Goal: Task Accomplishment & Management: Manage account settings

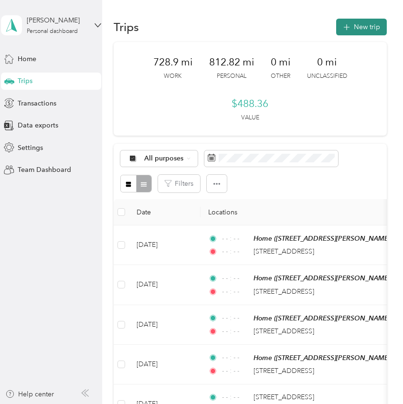
click at [369, 28] on button "New trip" at bounding box center [361, 27] width 51 height 17
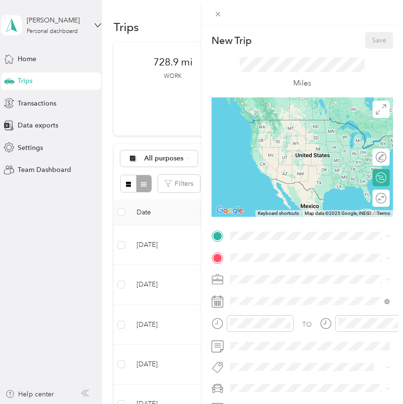
click at [273, 338] on div "Home" at bounding box center [305, 333] width 114 height 9
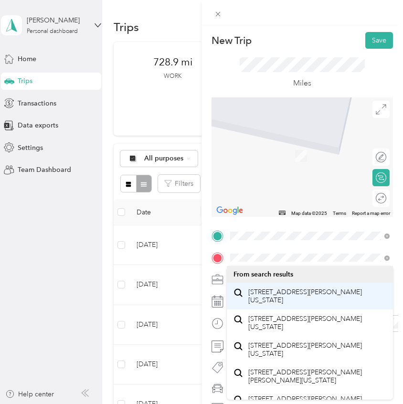
click at [289, 305] on div "2524 Northwest Shields Drive Bend, Oregon 97703, United States" at bounding box center [309, 296] width 153 height 20
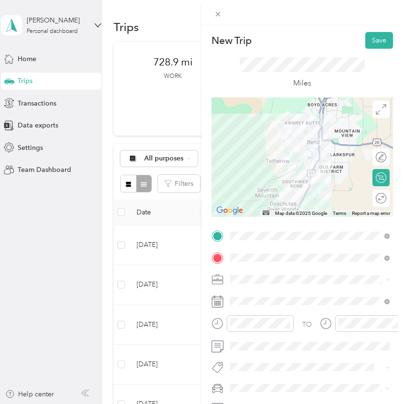
click at [277, 135] on div at bounding box center [301, 156] width 181 height 119
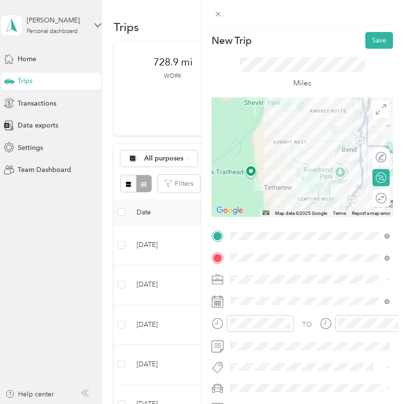
click at [291, 133] on div at bounding box center [301, 156] width 181 height 119
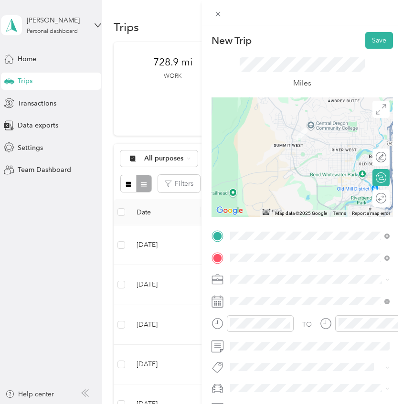
click at [291, 133] on div at bounding box center [301, 156] width 181 height 119
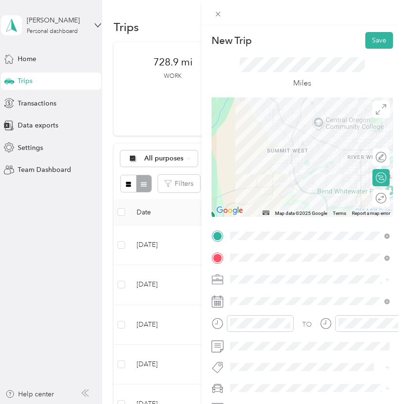
click at [291, 133] on div at bounding box center [301, 156] width 181 height 119
click at [337, 133] on div at bounding box center [301, 156] width 181 height 119
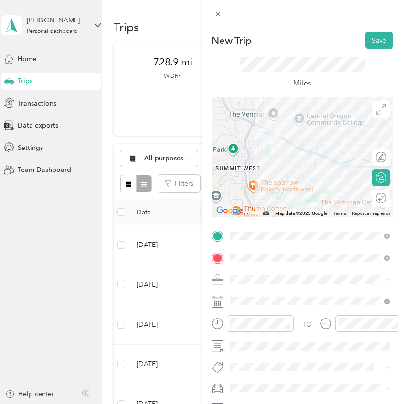
click at [306, 142] on div at bounding box center [301, 156] width 181 height 119
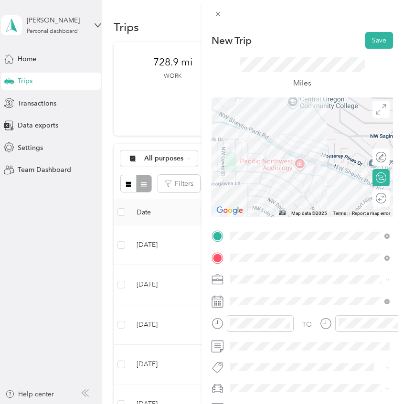
click at [254, 147] on div at bounding box center [301, 156] width 181 height 119
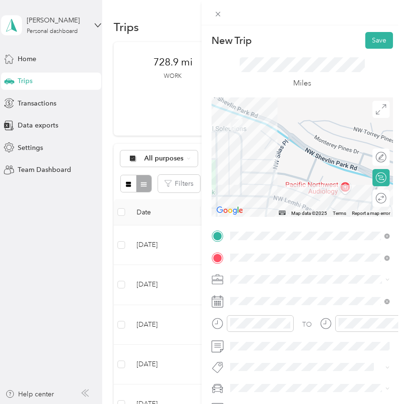
click at [258, 139] on div at bounding box center [301, 156] width 181 height 119
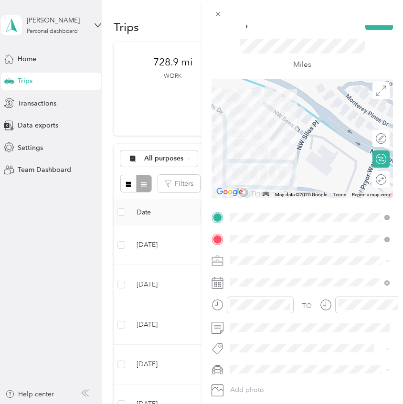
scroll to position [21, 0]
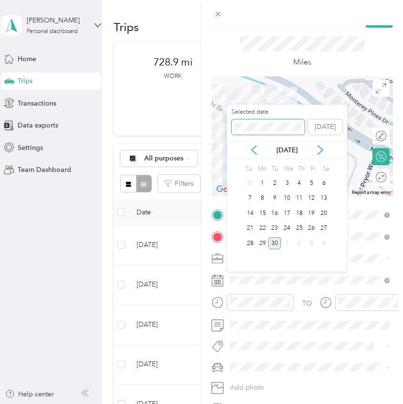
click at [273, 132] on span at bounding box center [267, 126] width 73 height 15
click at [320, 149] on icon at bounding box center [320, 150] width 10 height 10
click at [255, 151] on icon at bounding box center [254, 150] width 10 height 10
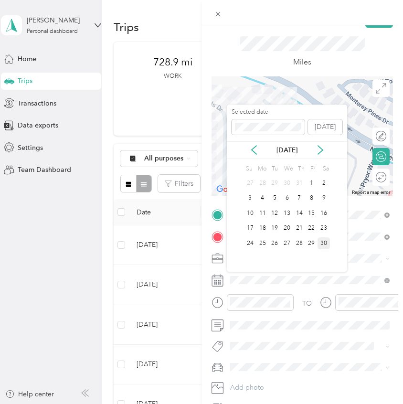
click at [325, 244] on div "30" at bounding box center [323, 243] width 12 height 12
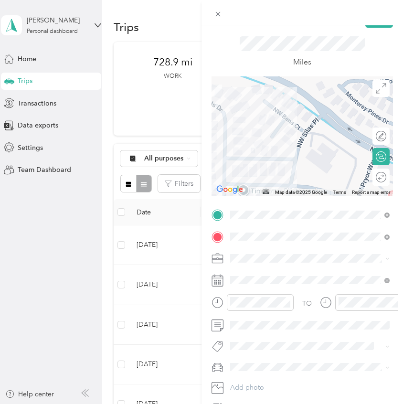
click at [381, 176] on icon at bounding box center [380, 177] width 10 height 10
click at [375, 177] on div at bounding box center [376, 177] width 20 height 10
click at [287, 302] on icon "close-circle" at bounding box center [286, 302] width 7 height 7
click at [395, 302] on icon "close-circle" at bounding box center [395, 302] width 7 height 7
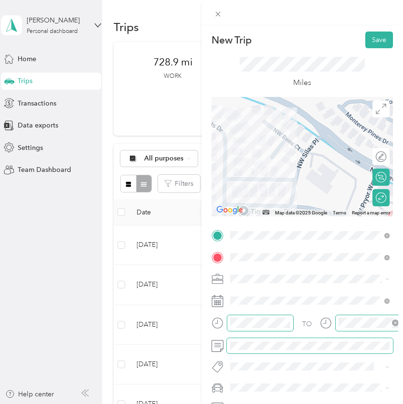
scroll to position [0, 0]
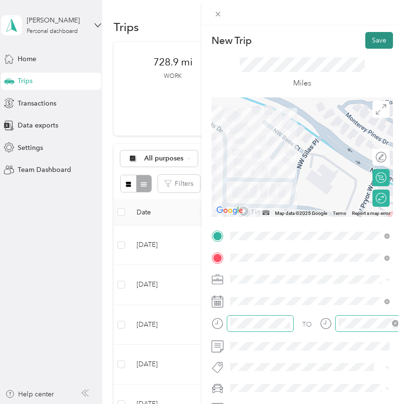
click at [382, 41] on button "Save" at bounding box center [379, 40] width 28 height 17
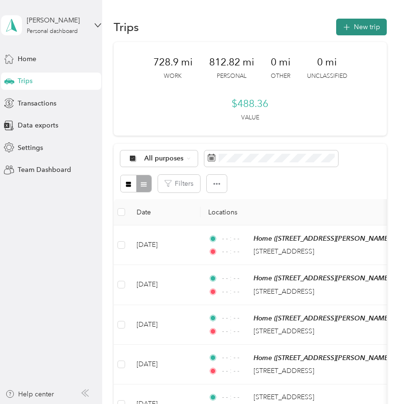
click at [365, 27] on button "New trip" at bounding box center [361, 27] width 51 height 17
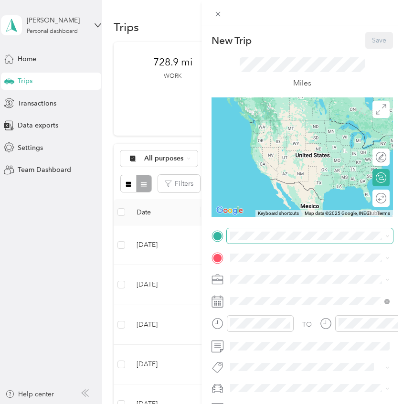
click at [255, 240] on span at bounding box center [310, 235] width 166 height 15
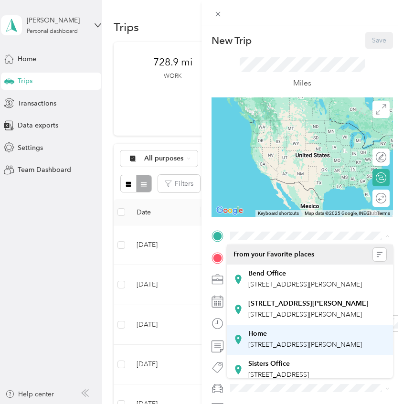
click at [277, 338] on div "Home" at bounding box center [305, 333] width 114 height 9
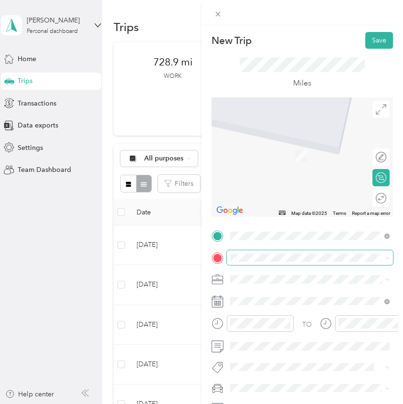
click at [255, 403] on div "New Trip Save This trip cannot be edited because it is either under review, app…" at bounding box center [199, 404] width 398 height 0
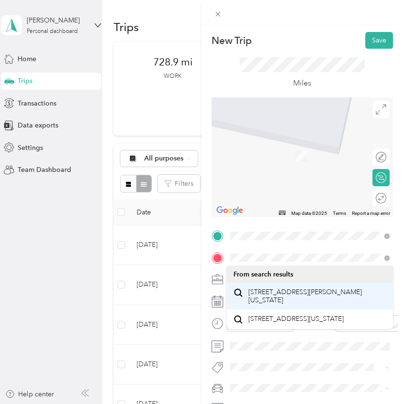
click at [294, 294] on span "2409 Northwest Drouillard Avenue Bend, Oregon 97703, United States" at bounding box center [317, 296] width 138 height 17
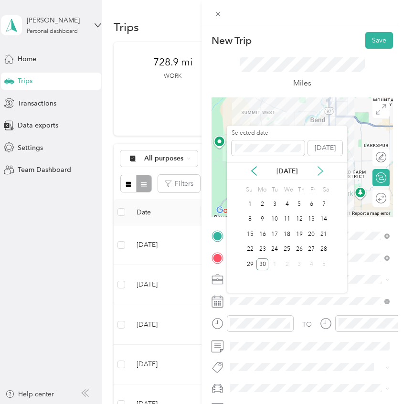
click at [316, 171] on icon at bounding box center [320, 171] width 10 height 10
click at [287, 218] on div "11" at bounding box center [286, 219] width 12 height 12
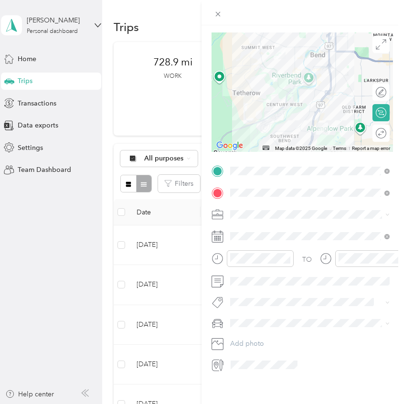
scroll to position [68, 0]
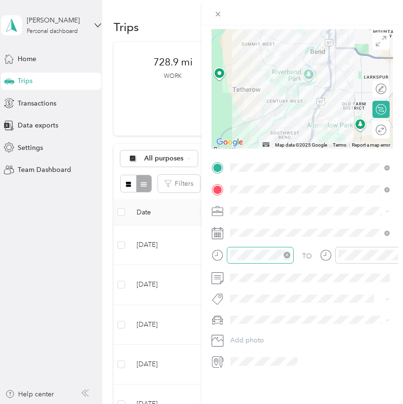
click at [286, 255] on icon "close-circle" at bounding box center [286, 254] width 7 height 7
click at [394, 254] on icon "close-circle" at bounding box center [395, 254] width 7 height 7
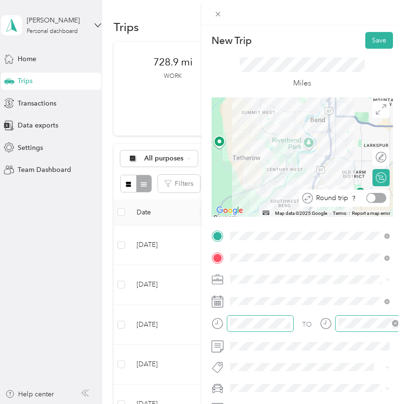
click at [376, 195] on div at bounding box center [376, 198] width 20 height 10
click at [386, 41] on button "Save" at bounding box center [379, 40] width 28 height 17
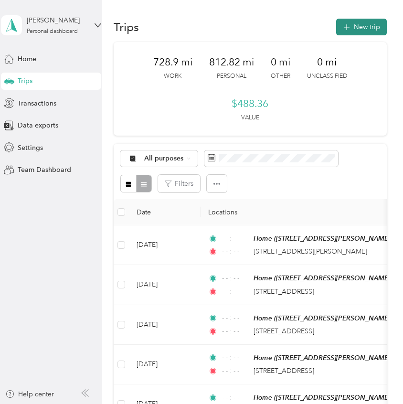
click at [357, 29] on button "New trip" at bounding box center [361, 27] width 51 height 17
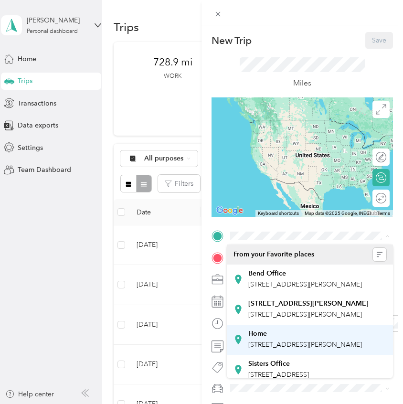
click at [260, 348] on span "20243 Gaines Ct, 97702, Bend, OR, United States" at bounding box center [305, 344] width 114 height 8
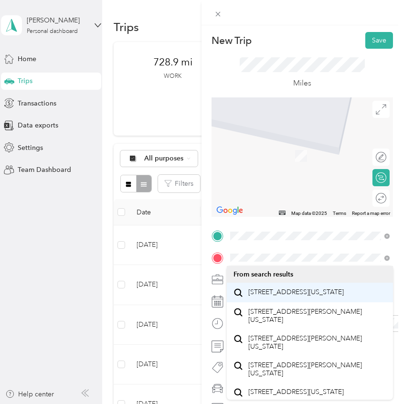
click at [278, 296] on span "2930 Northwest Wild Meadow Drive Bend, Oregon 97703, United States" at bounding box center [295, 292] width 95 height 9
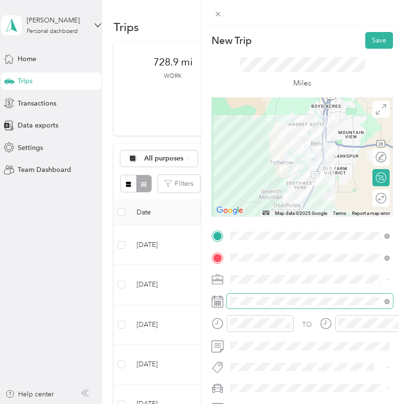
click at [304, 294] on span at bounding box center [310, 300] width 166 height 15
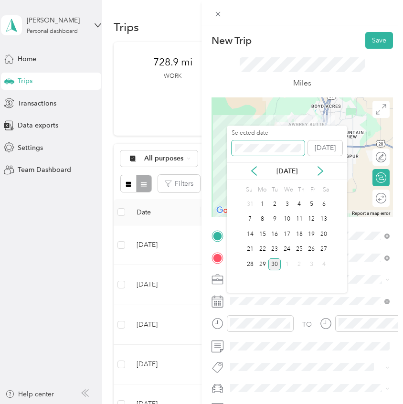
click at [282, 152] on span at bounding box center [267, 147] width 73 height 15
click at [323, 167] on icon at bounding box center [320, 171] width 10 height 10
click at [271, 220] on div "10" at bounding box center [274, 219] width 12 height 12
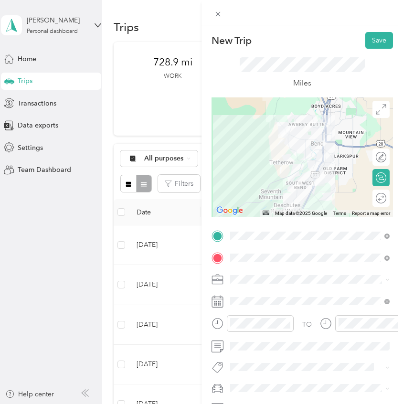
scroll to position [17, 0]
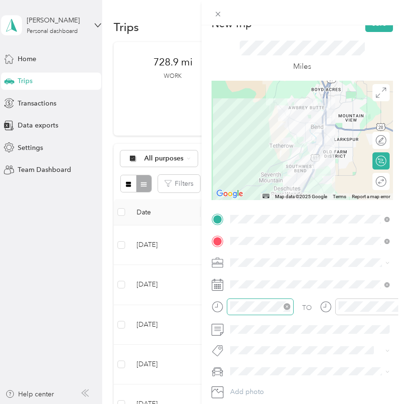
click at [288, 305] on icon "close-circle" at bounding box center [286, 306] width 7 height 7
click at [394, 307] on icon "close-circle" at bounding box center [395, 306] width 7 height 7
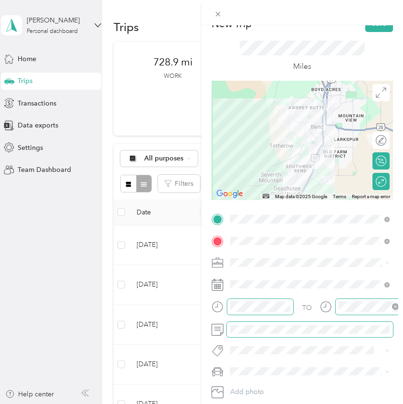
click at [271, 333] on span at bounding box center [310, 329] width 166 height 15
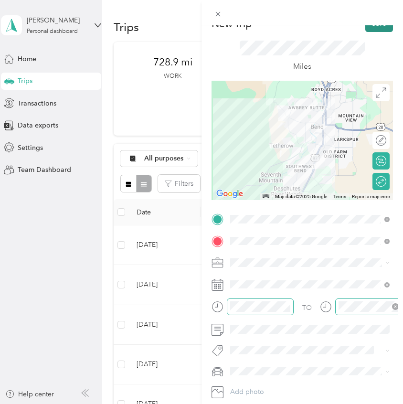
click at [384, 28] on button "Save" at bounding box center [379, 23] width 28 height 17
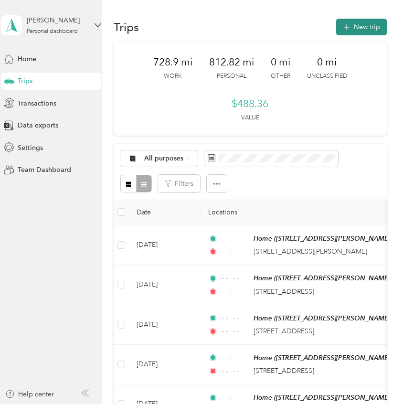
click at [366, 24] on button "New trip" at bounding box center [361, 27] width 51 height 17
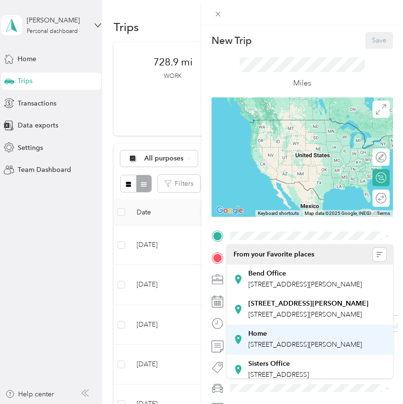
click at [274, 338] on div "Home" at bounding box center [305, 333] width 114 height 9
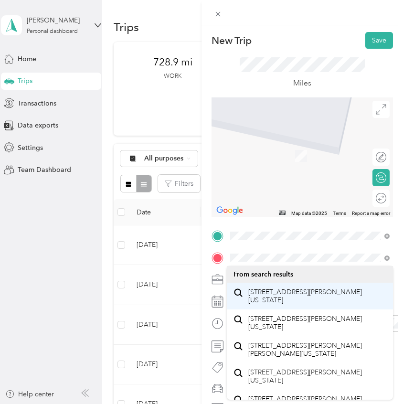
click at [276, 297] on span "2604 Northwest Shields Drive Bend, Oregon 97703, United States" at bounding box center [317, 296] width 138 height 17
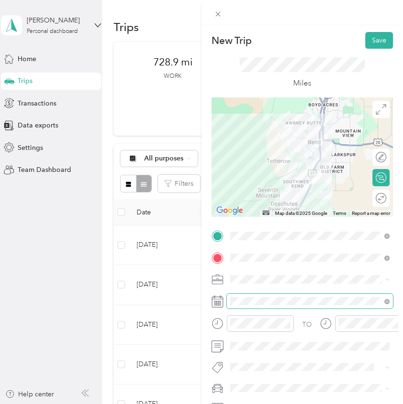
click at [271, 305] on span at bounding box center [310, 300] width 166 height 15
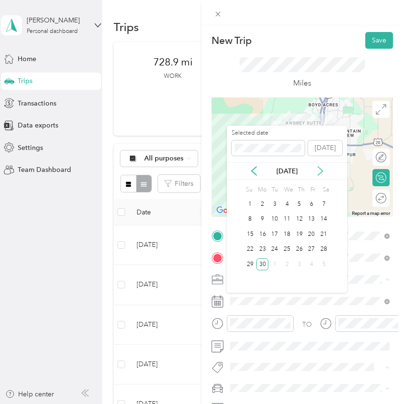
click at [321, 172] on icon at bounding box center [320, 170] width 5 height 9
click at [248, 207] on div "1" at bounding box center [250, 204] width 12 height 12
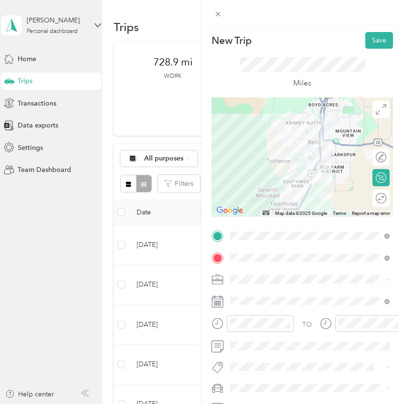
click at [364, 69] on div "Miles" at bounding box center [301, 73] width 181 height 49
click at [389, 198] on span "Round trip" at bounding box center [405, 198] width 32 height 7
click at [381, 198] on div at bounding box center [376, 198] width 20 height 10
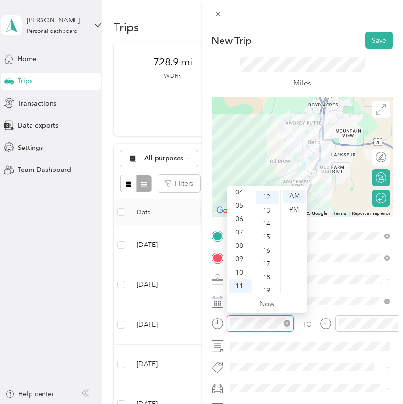
scroll to position [160, 0]
click at [286, 323] on icon "close-circle" at bounding box center [286, 323] width 7 height 7
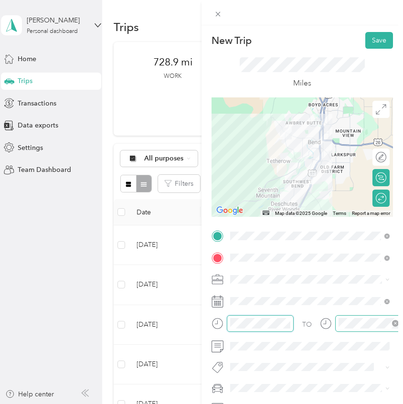
click at [393, 323] on icon "close-circle" at bounding box center [395, 323] width 7 height 7
click at [380, 42] on button "Save" at bounding box center [379, 40] width 28 height 17
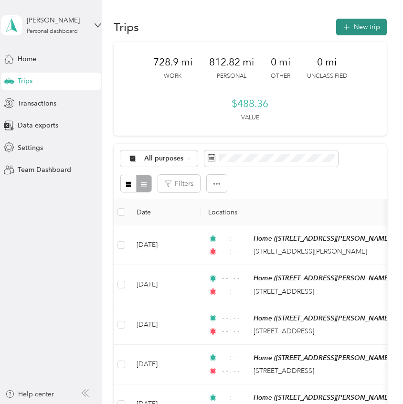
click at [347, 29] on icon "button" at bounding box center [346, 27] width 11 height 11
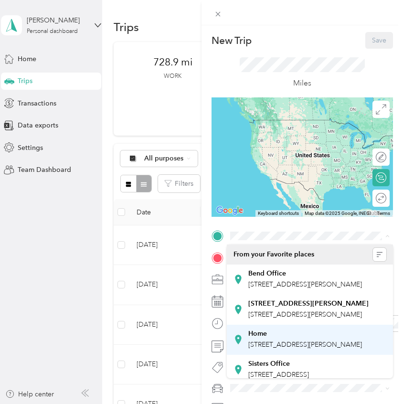
click at [278, 338] on div "Home" at bounding box center [305, 333] width 114 height 9
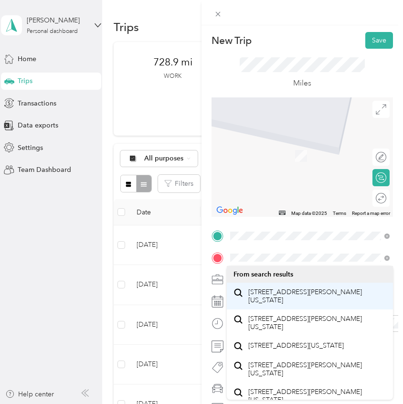
click at [293, 299] on span "2401 Northeast Robinson Street Bend, Oregon 97701, United States" at bounding box center [317, 296] width 138 height 17
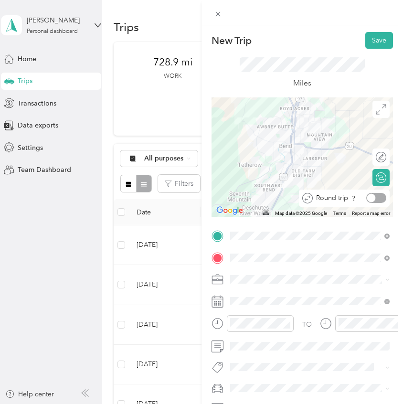
click at [380, 197] on div at bounding box center [376, 198] width 20 height 10
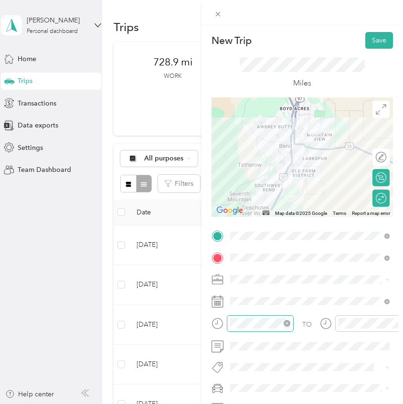
click at [286, 324] on icon "close-circle" at bounding box center [286, 323] width 7 height 7
click at [392, 323] on icon "close-circle" at bounding box center [395, 323] width 7 height 7
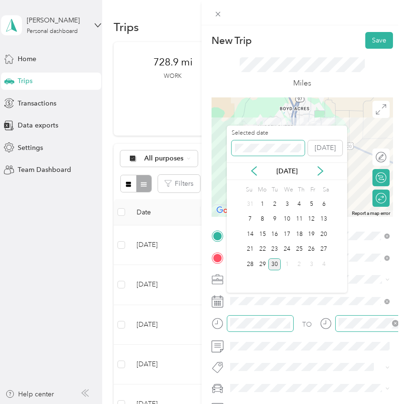
click at [271, 153] on span at bounding box center [267, 147] width 73 height 15
click at [340, 177] on div "Sep 2024" at bounding box center [287, 171] width 120 height 18
click at [321, 172] on icon at bounding box center [320, 170] width 5 height 9
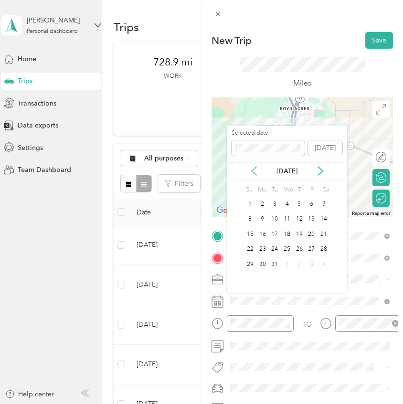
click at [252, 174] on icon at bounding box center [254, 171] width 10 height 10
click at [324, 266] on div "30" at bounding box center [323, 264] width 12 height 12
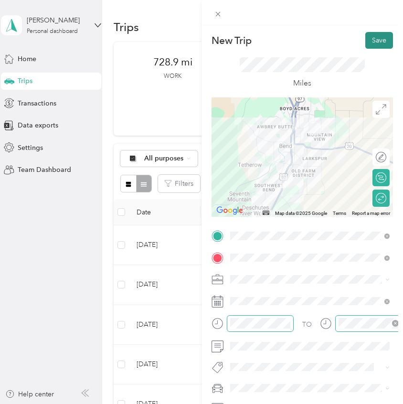
click at [375, 41] on button "Save" at bounding box center [379, 40] width 28 height 17
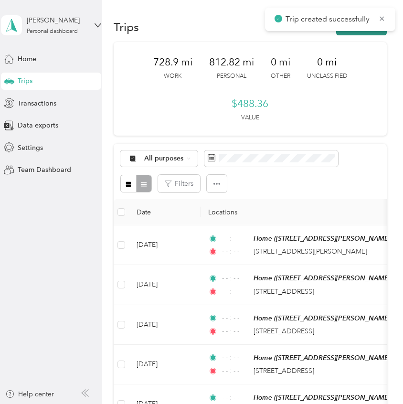
click at [375, 34] on button "New trip" at bounding box center [361, 27] width 51 height 17
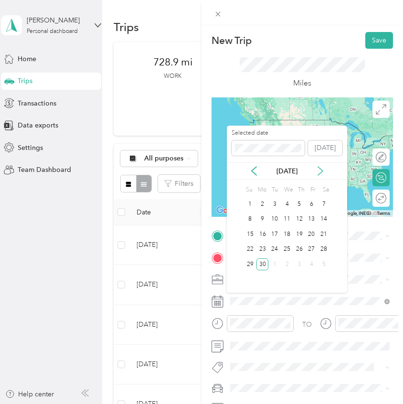
click at [321, 174] on icon at bounding box center [320, 171] width 10 height 10
click at [324, 268] on div "30" at bounding box center [323, 264] width 12 height 12
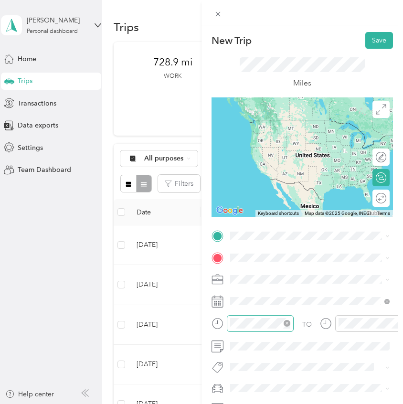
click at [283, 322] on icon "close-circle" at bounding box center [286, 323] width 7 height 7
click at [393, 325] on icon "close-circle" at bounding box center [395, 323] width 7 height 7
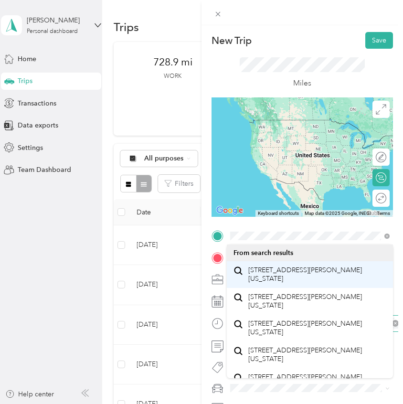
click at [280, 273] on span "2401 Northeast Robinson Street Bend, Oregon 97701, United States" at bounding box center [317, 274] width 138 height 17
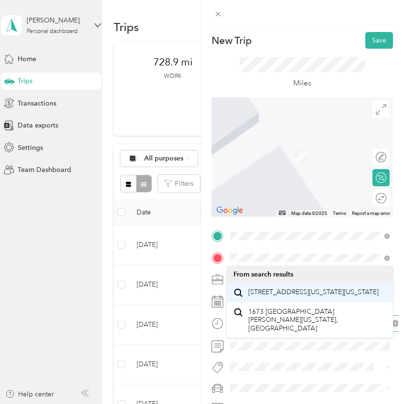
click at [295, 294] on span "1673 Southeast Virginia Road Bend, Oregon 97702, United States" at bounding box center [313, 292] width 130 height 9
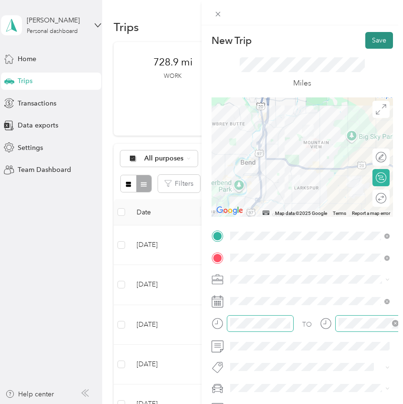
click at [387, 41] on button "Save" at bounding box center [379, 40] width 28 height 17
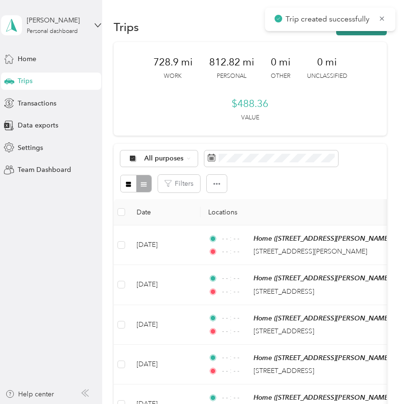
click at [372, 34] on button "New trip" at bounding box center [361, 27] width 51 height 17
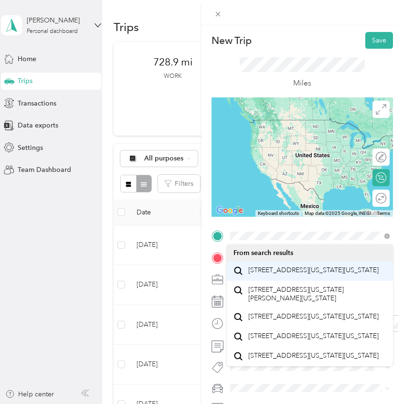
click at [257, 265] on div "1673 Southeast Virginia Road Bend, Oregon 97702, United States" at bounding box center [309, 270] width 153 height 13
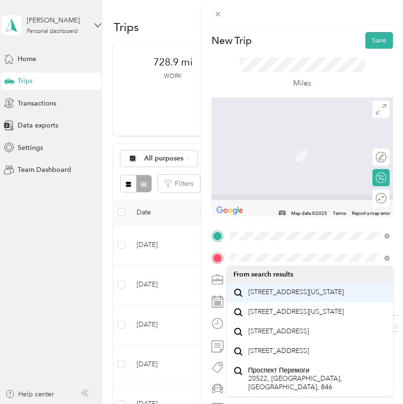
click at [262, 296] on span "20522 Prospector Loop Bend, Oregon 97702, United States" at bounding box center [295, 292] width 95 height 9
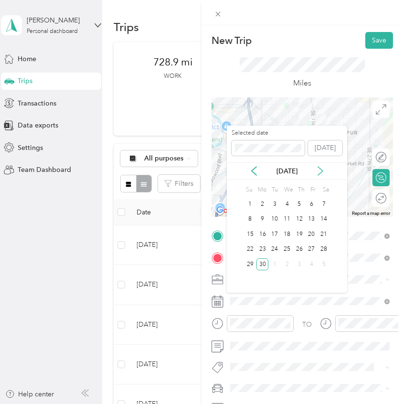
click at [324, 173] on icon at bounding box center [320, 171] width 10 height 10
click at [325, 270] on div "30" at bounding box center [323, 264] width 12 height 15
click at [325, 264] on div "30" at bounding box center [323, 264] width 12 height 12
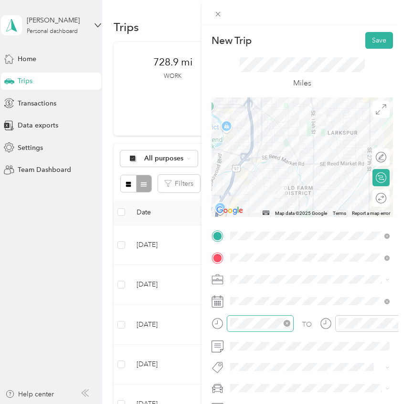
click at [286, 323] on icon "close-circle" at bounding box center [286, 323] width 7 height 7
click at [394, 324] on icon "close-circle" at bounding box center [395, 323] width 7 height 7
click at [266, 351] on span at bounding box center [310, 345] width 166 height 15
click at [374, 47] on button "Save" at bounding box center [379, 40] width 28 height 17
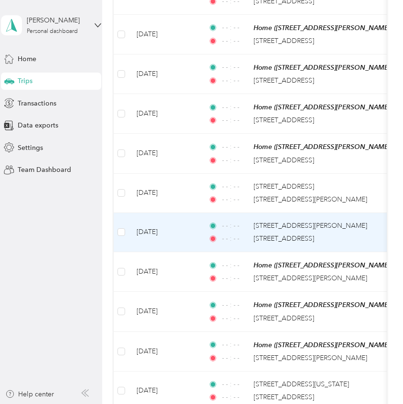
scroll to position [0, 0]
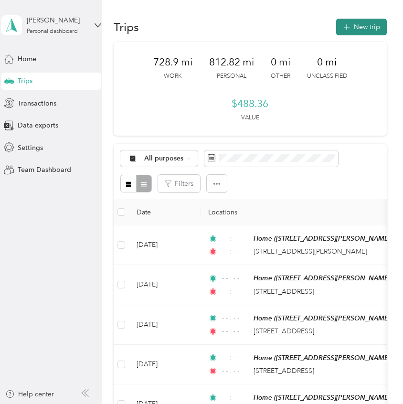
click at [366, 27] on button "New trip" at bounding box center [361, 27] width 51 height 17
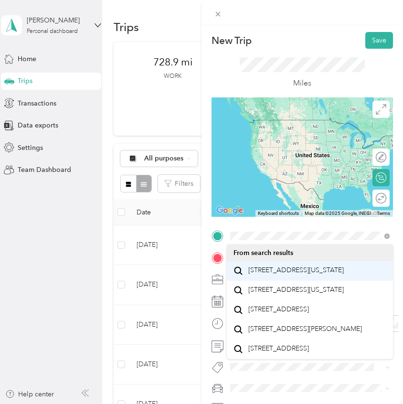
click at [272, 274] on span "20522 Prospector Loop Bend, Oregon 97702, United States" at bounding box center [295, 270] width 95 height 9
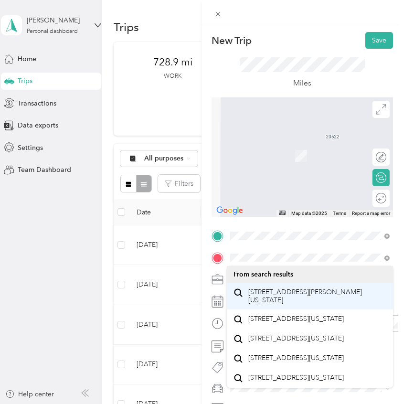
click at [270, 297] on span "1904 Northeast Monroe Lane Bend, Oregon 97701, United States" at bounding box center [317, 296] width 138 height 17
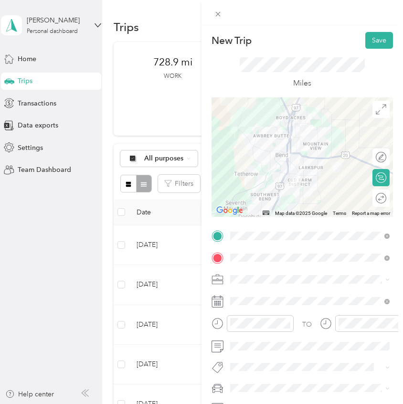
click at [307, 187] on div at bounding box center [301, 156] width 181 height 119
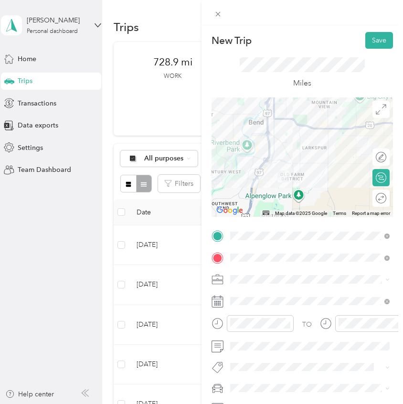
click at [307, 187] on div at bounding box center [301, 156] width 181 height 119
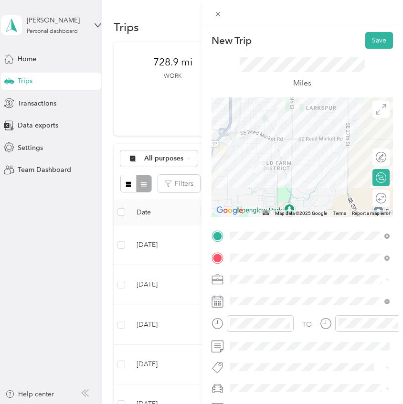
click at [251, 186] on div at bounding box center [301, 156] width 181 height 119
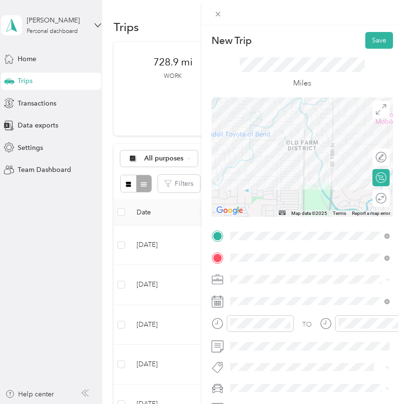
click at [277, 164] on div at bounding box center [301, 156] width 181 height 119
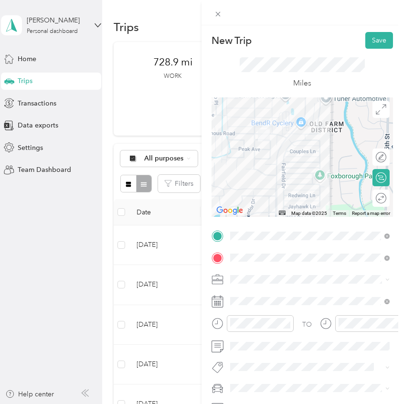
click at [261, 148] on div at bounding box center [301, 156] width 181 height 119
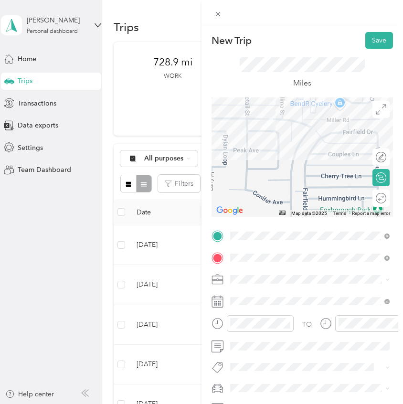
click at [269, 138] on div at bounding box center [301, 156] width 181 height 119
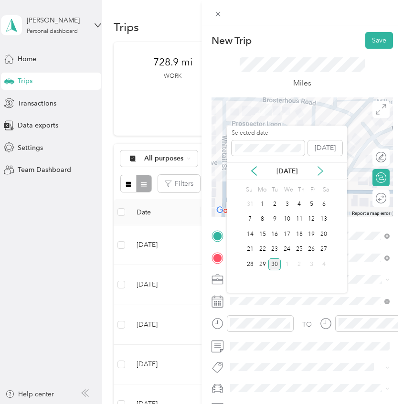
click at [320, 171] on icon at bounding box center [320, 171] width 10 height 10
click at [321, 174] on icon at bounding box center [320, 171] width 10 height 10
click at [252, 170] on icon at bounding box center [254, 171] width 10 height 10
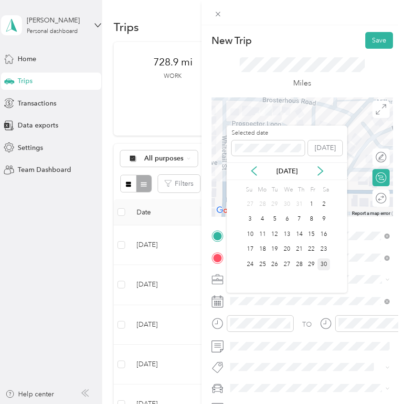
click at [324, 265] on div "30" at bounding box center [323, 264] width 12 height 12
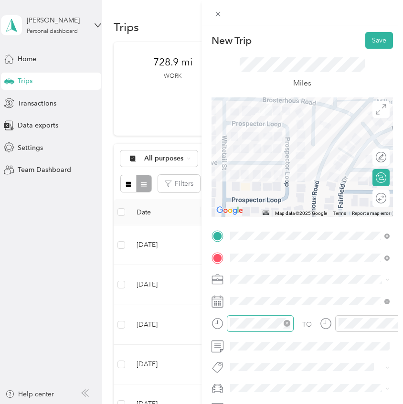
click at [286, 324] on icon "close-circle" at bounding box center [286, 323] width 7 height 7
click at [396, 324] on icon "close-circle" at bounding box center [395, 323] width 7 height 7
click at [263, 353] on div "TO Add photo" at bounding box center [301, 332] width 181 height 209
click at [385, 39] on button "Save" at bounding box center [379, 40] width 28 height 17
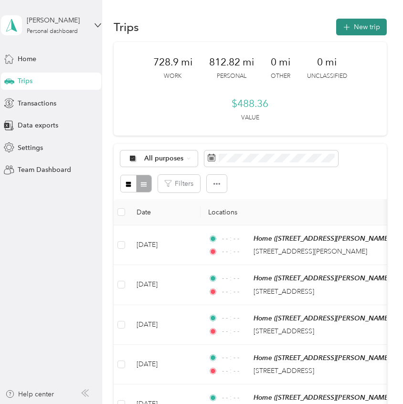
click at [377, 26] on button "New trip" at bounding box center [361, 27] width 51 height 17
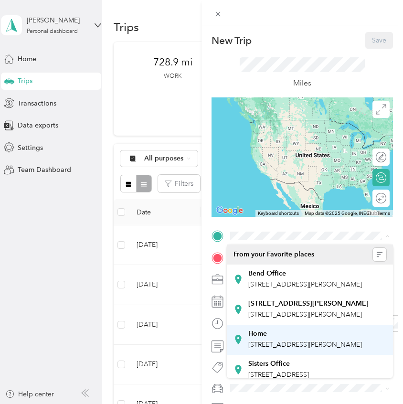
click at [282, 338] on div "Home" at bounding box center [305, 333] width 114 height 9
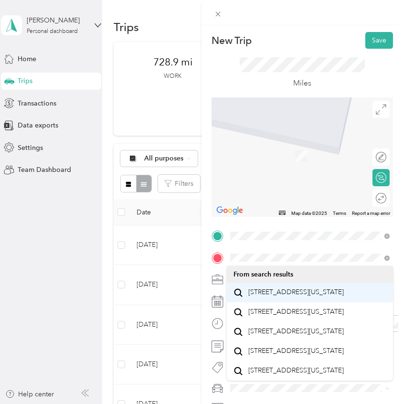
click at [343, 288] on span "833 Northwest Fort Clatsop Street Bend, Oregon 97703, United States" at bounding box center [295, 292] width 95 height 9
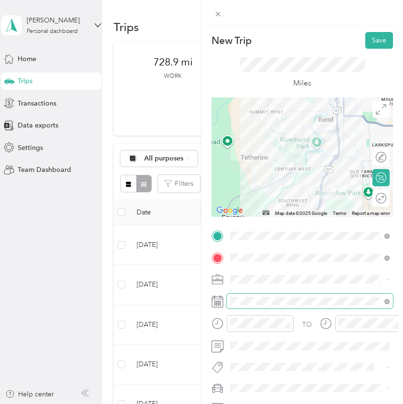
click at [312, 294] on span at bounding box center [310, 300] width 166 height 15
click at [289, 324] on icon "close-circle" at bounding box center [286, 323] width 7 height 7
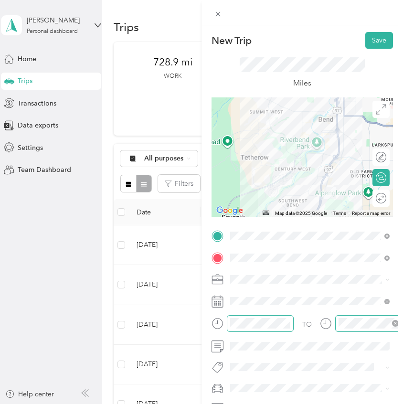
click at [396, 323] on icon "close-circle" at bounding box center [395, 323] width 7 height 7
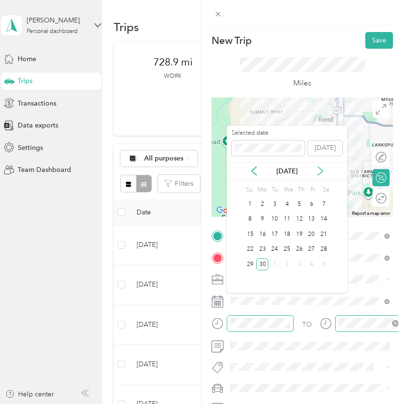
click at [322, 173] on icon at bounding box center [320, 171] width 10 height 10
click at [311, 201] on div "1" at bounding box center [311, 204] width 12 height 12
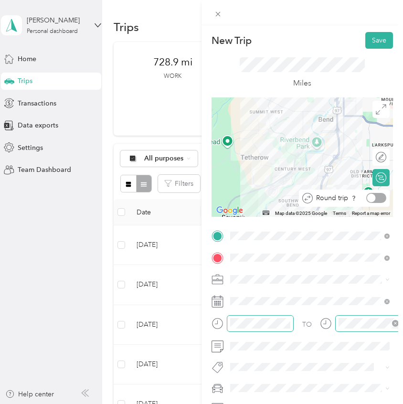
click at [380, 196] on div at bounding box center [376, 198] width 20 height 10
click at [385, 41] on button "Save" at bounding box center [379, 40] width 28 height 17
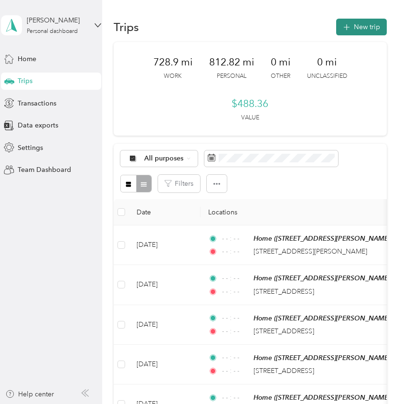
click at [369, 31] on button "New trip" at bounding box center [361, 27] width 51 height 17
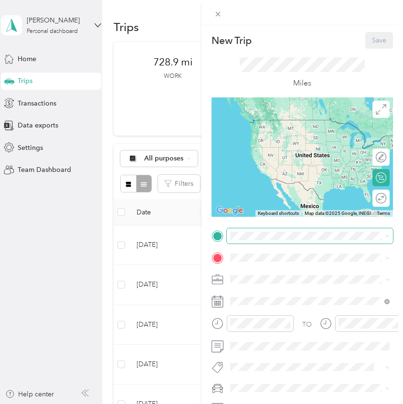
click at [261, 239] on span at bounding box center [310, 235] width 166 height 15
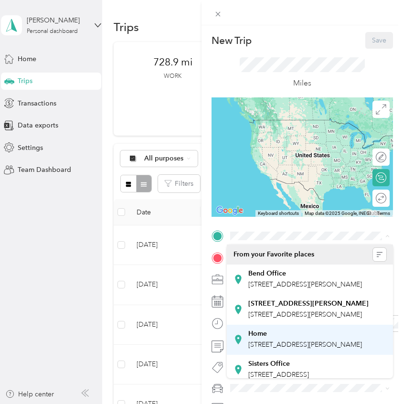
click at [270, 349] on div "Home 20243 Gaines Ct, 97702, Bend, OR, United States" at bounding box center [305, 339] width 114 height 20
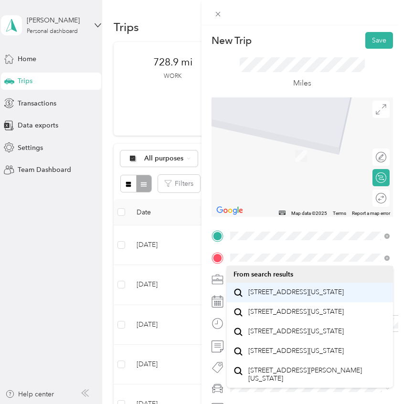
click at [311, 296] on span "833 Northwest Fort Clatsop Street Bend, Oregon 97703, United States" at bounding box center [295, 292] width 95 height 9
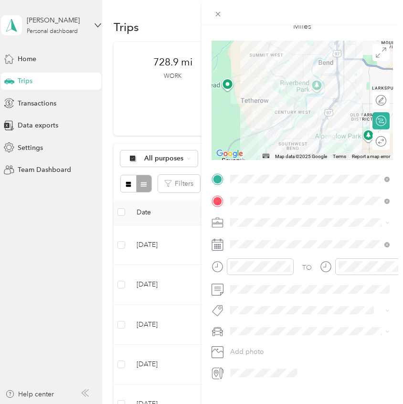
scroll to position [68, 0]
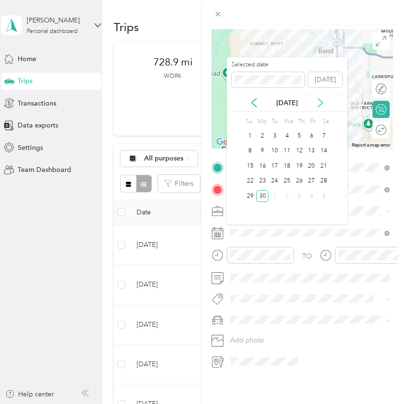
click at [318, 102] on icon at bounding box center [320, 103] width 10 height 10
click at [274, 152] on div "5" at bounding box center [274, 151] width 12 height 12
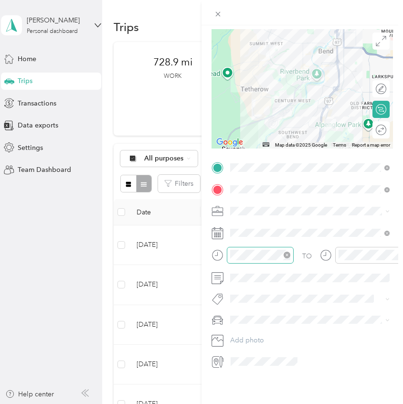
click at [288, 256] on icon "close-circle" at bounding box center [286, 254] width 7 height 7
click at [396, 253] on icon "close-circle" at bounding box center [395, 254] width 7 height 7
click at [380, 130] on div at bounding box center [376, 130] width 20 height 10
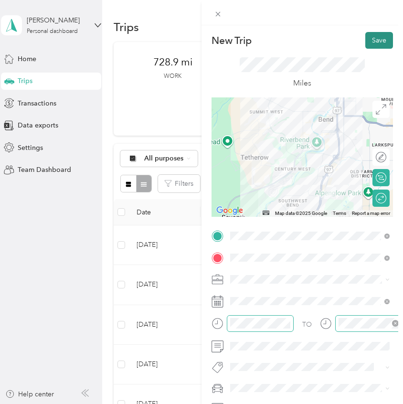
click at [378, 42] on button "Save" at bounding box center [379, 40] width 28 height 17
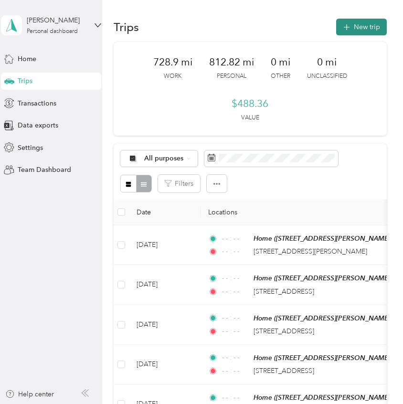
click at [374, 21] on button "New trip" at bounding box center [361, 27] width 51 height 17
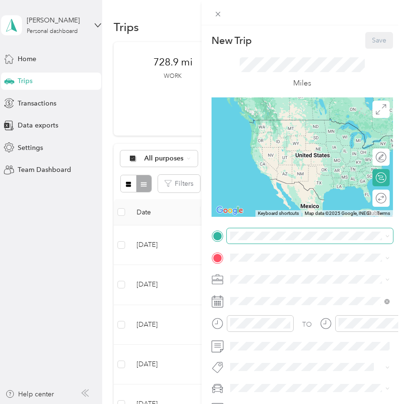
click at [259, 240] on span at bounding box center [310, 235] width 166 height 15
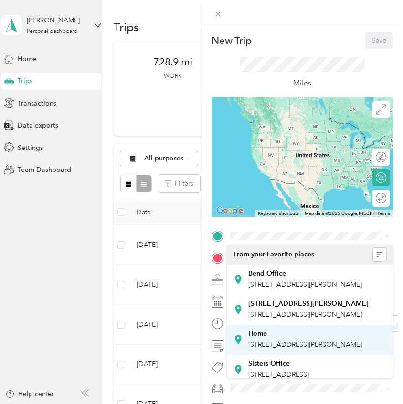
click at [270, 348] on span "20243 Gaines Ct, 97702, Bend, OR, United States" at bounding box center [305, 344] width 114 height 8
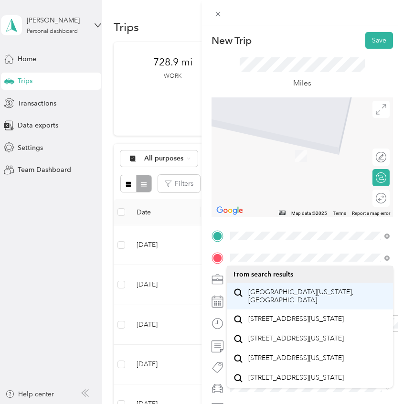
click at [271, 300] on span "1078 Northeast Alpine Avenue McMinnville, Oregon 97128, United States" at bounding box center [317, 296] width 138 height 17
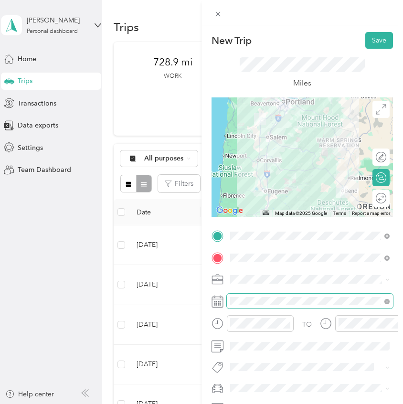
click at [281, 305] on span at bounding box center [310, 300] width 166 height 15
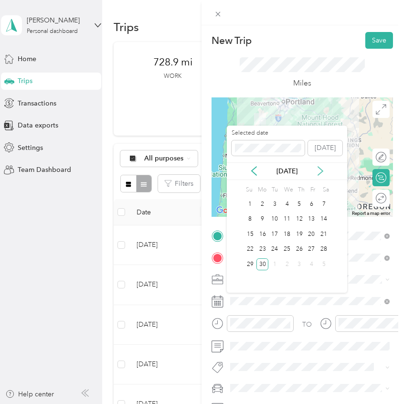
click at [320, 172] on icon at bounding box center [320, 170] width 5 height 9
click at [287, 220] on div "11" at bounding box center [286, 219] width 12 height 12
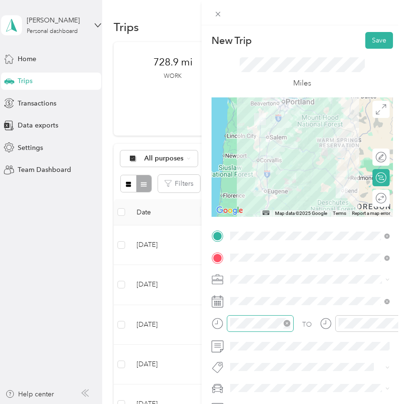
click at [286, 324] on icon "close-circle" at bounding box center [286, 323] width 7 height 7
click at [393, 324] on icon "close-circle" at bounding box center [395, 323] width 7 height 7
click at [256, 333] on div at bounding box center [252, 326] width 82 height 23
click at [304, 174] on div at bounding box center [301, 156] width 181 height 119
click at [302, 171] on div at bounding box center [301, 156] width 181 height 119
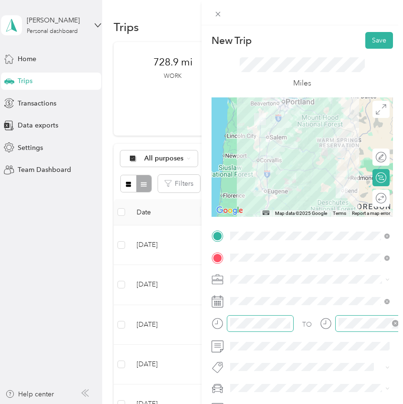
click at [347, 166] on div at bounding box center [301, 156] width 181 height 119
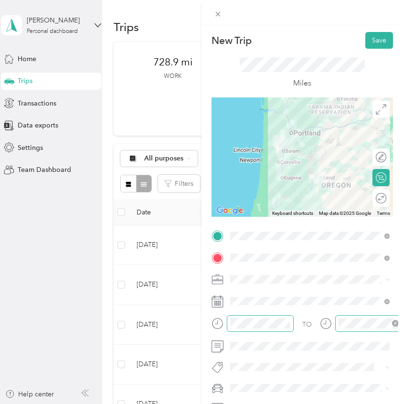
click at [296, 166] on div at bounding box center [301, 156] width 181 height 119
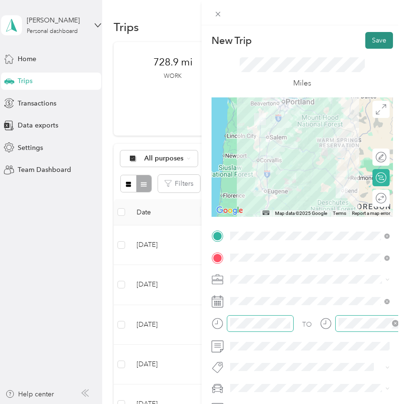
click at [381, 42] on button "Save" at bounding box center [379, 40] width 28 height 17
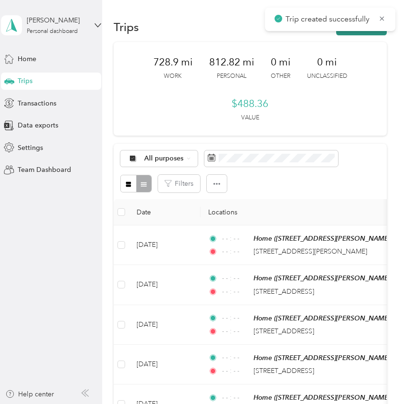
click at [375, 33] on button "New trip" at bounding box center [361, 27] width 51 height 17
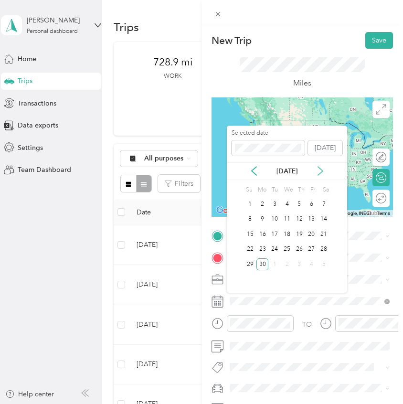
click at [322, 172] on icon at bounding box center [320, 171] width 10 height 10
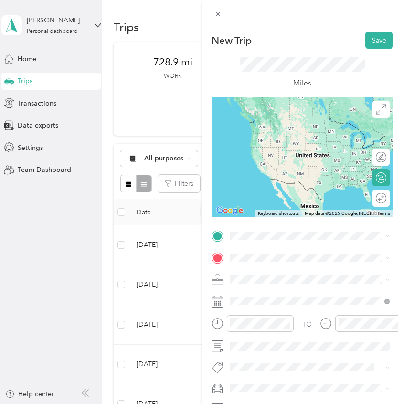
click at [314, 334] on div "TO" at bounding box center [301, 326] width 181 height 23
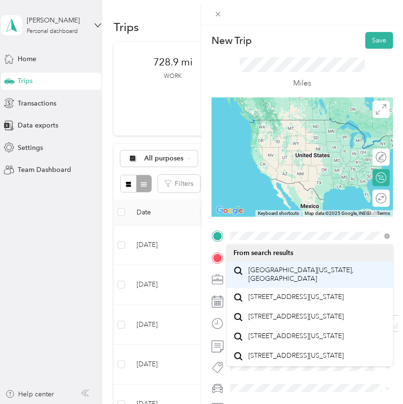
click at [286, 284] on li "1078 Northeast Alpine Avenue McMinnville, Oregon 97128, United States" at bounding box center [310, 274] width 166 height 27
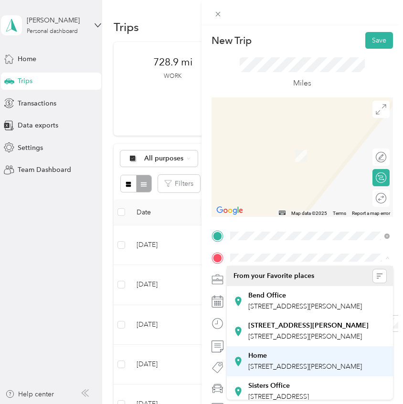
click at [276, 360] on div "Home" at bounding box center [305, 355] width 114 height 9
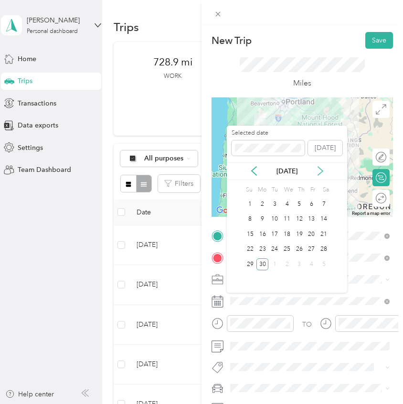
click at [322, 174] on icon at bounding box center [320, 171] width 10 height 10
click at [325, 219] on div "14" at bounding box center [323, 219] width 12 height 12
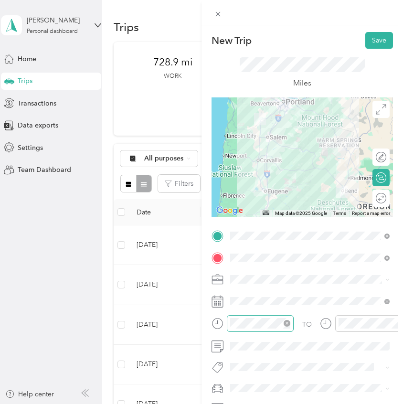
click at [289, 322] on icon "close-circle" at bounding box center [286, 323] width 7 height 7
click at [395, 322] on icon "close-circle" at bounding box center [395, 323] width 7 height 7
click at [301, 169] on div at bounding box center [301, 156] width 181 height 119
click at [379, 40] on button "Save" at bounding box center [379, 40] width 28 height 17
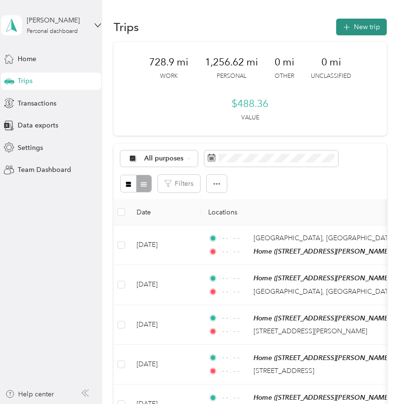
click at [368, 23] on button "New trip" at bounding box center [361, 27] width 51 height 17
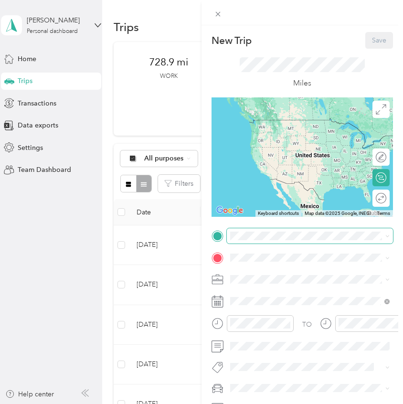
click at [279, 229] on span at bounding box center [310, 235] width 166 height 15
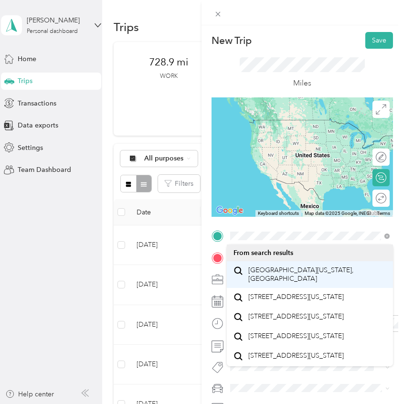
click at [282, 277] on span "1078 Northeast Alpine Avenue McMinnville, Oregon 97128, United States" at bounding box center [317, 274] width 138 height 17
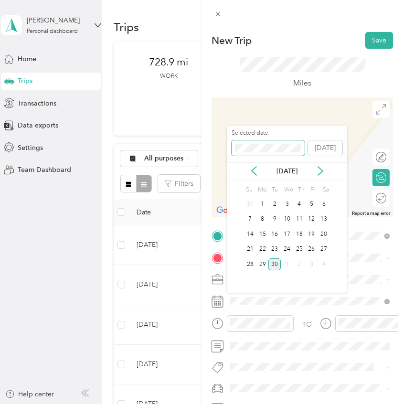
click at [276, 152] on span at bounding box center [267, 147] width 73 height 15
click at [317, 171] on icon at bounding box center [320, 171] width 10 height 10
click at [300, 219] on div "12" at bounding box center [299, 219] width 12 height 12
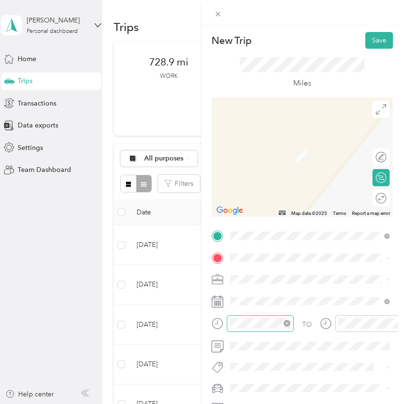
click at [288, 322] on icon "close-circle" at bounding box center [286, 323] width 7 height 7
click at [395, 324] on icon "close-circle" at bounding box center [395, 323] width 7 height 7
click at [380, 199] on icon at bounding box center [380, 198] width 10 height 10
click at [380, 198] on div "Round trip" at bounding box center [348, 198] width 73 height 10
click at [377, 197] on div "Round trip" at bounding box center [348, 198] width 73 height 10
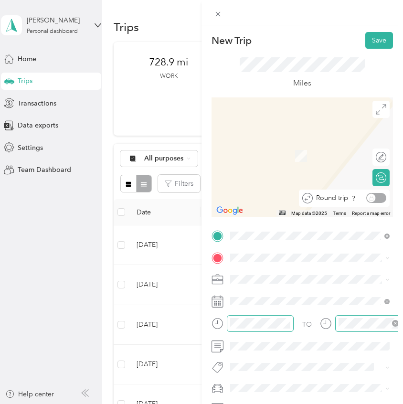
click at [371, 200] on div "Round trip" at bounding box center [348, 198] width 73 height 10
click at [383, 200] on div "Round trip" at bounding box center [348, 198] width 73 height 10
click at [285, 293] on span "801 Northeast 34th Avenue Hillsboro, Oregon 97124, United States" at bounding box center [295, 292] width 95 height 9
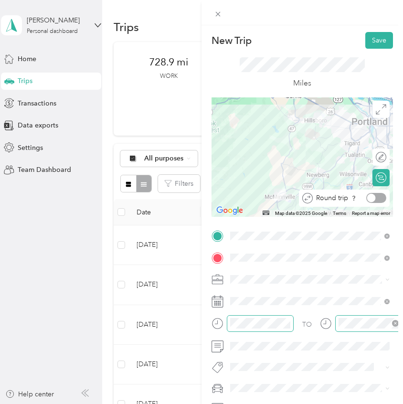
click at [377, 200] on div at bounding box center [376, 198] width 20 height 10
click at [383, 44] on button "Save" at bounding box center [379, 40] width 28 height 17
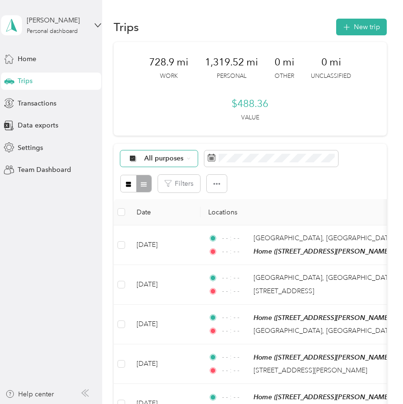
click at [167, 161] on span "All purposes" at bounding box center [164, 158] width 40 height 7
click at [161, 230] on li "Personal" at bounding box center [159, 226] width 76 height 17
click at [337, 107] on div "728.9 mi Work 1,319.52 mi Personal 0 mi Other 0 mi Unclassified $488.36 Value" at bounding box center [250, 88] width 272 height 93
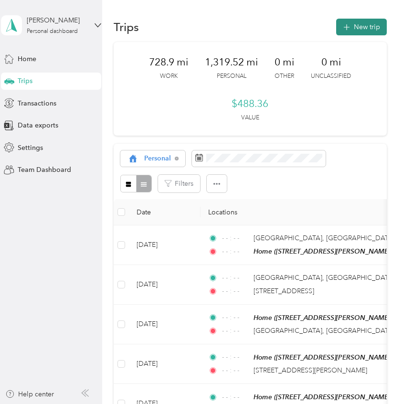
click at [370, 29] on button "New trip" at bounding box center [361, 27] width 51 height 17
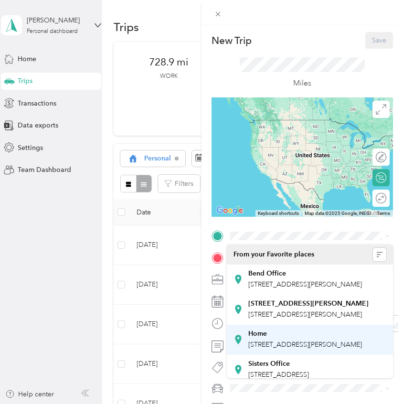
click at [278, 349] on div "Home 20243 Gaines Ct, 97702, Bend, OR, United States" at bounding box center [305, 339] width 114 height 20
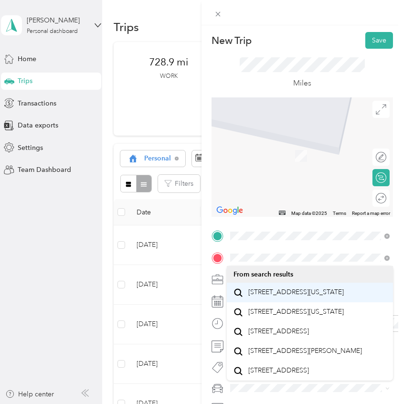
click at [268, 293] on span "19383 Southwest Brookside Way Bend, Oregon 97702, United States" at bounding box center [295, 292] width 95 height 9
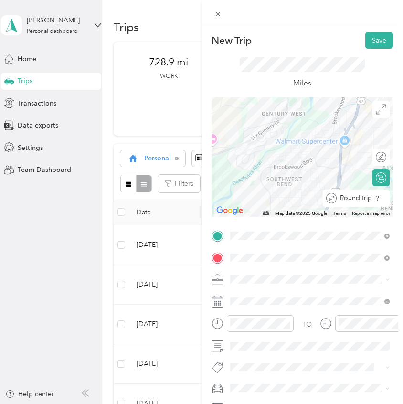
click at [390, 197] on div at bounding box center [390, 198] width 0 height 10
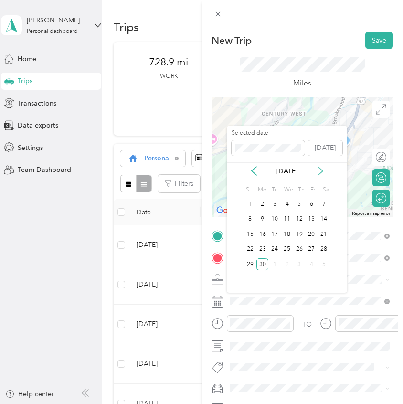
click at [317, 173] on icon at bounding box center [320, 171] width 10 height 10
click at [255, 202] on div "1" at bounding box center [250, 204] width 12 height 12
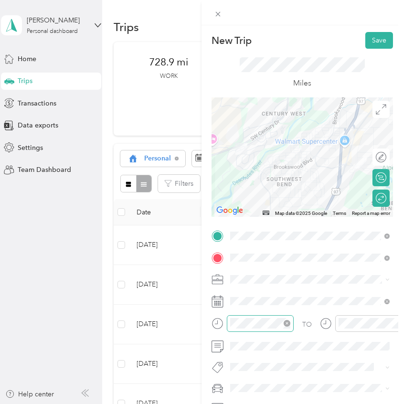
click at [288, 324] on icon "close-circle" at bounding box center [286, 323] width 7 height 7
click at [394, 324] on icon "close-circle" at bounding box center [395, 323] width 7 height 7
click at [379, 42] on button "Save" at bounding box center [379, 40] width 28 height 17
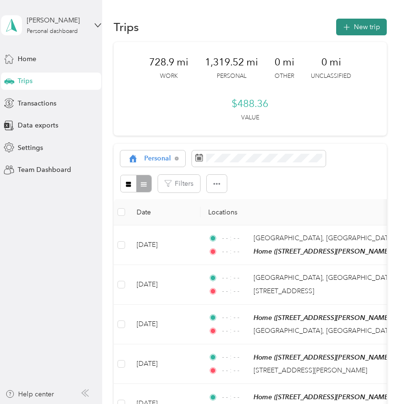
click at [382, 30] on button "New trip" at bounding box center [361, 27] width 51 height 17
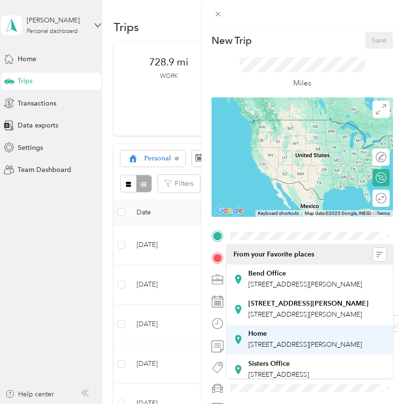
click at [266, 349] on div "Home 20243 Gaines Ct, 97702, Bend, OR, United States" at bounding box center [305, 339] width 114 height 20
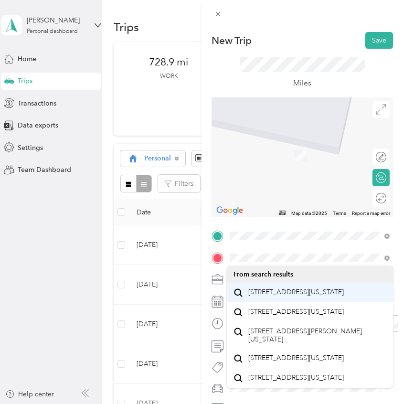
click at [289, 299] on div "19383 Southwest Brookside Way Bend, Oregon 97702, United States" at bounding box center [309, 292] width 153 height 13
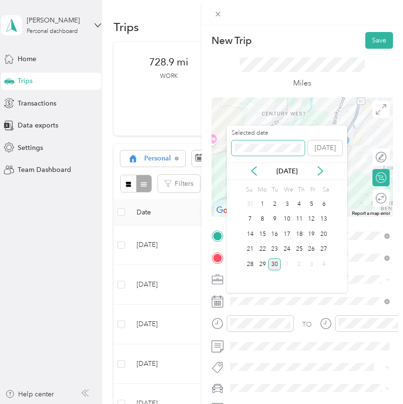
click at [279, 142] on span at bounding box center [267, 147] width 73 height 15
click at [322, 167] on icon at bounding box center [320, 171] width 10 height 10
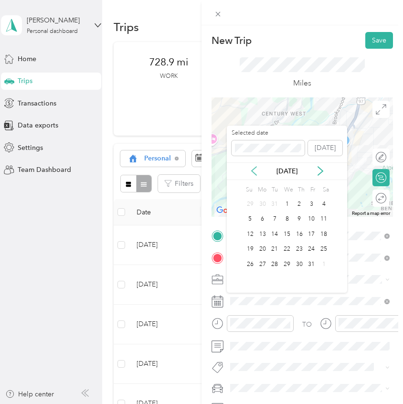
click at [254, 174] on icon at bounding box center [253, 170] width 5 height 9
click at [301, 236] on div "19" at bounding box center [299, 234] width 12 height 12
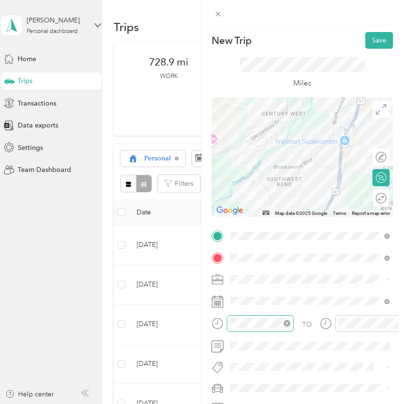
click at [285, 322] on icon "close-circle" at bounding box center [286, 323] width 7 height 7
click at [393, 325] on icon "close-circle" at bounding box center [395, 323] width 7 height 7
click at [274, 351] on span at bounding box center [310, 345] width 166 height 15
click at [382, 200] on div at bounding box center [381, 198] width 9 height 9
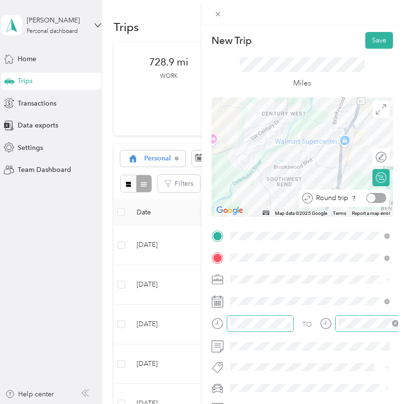
click at [382, 200] on div at bounding box center [376, 198] width 20 height 10
click at [382, 200] on div at bounding box center [381, 198] width 9 height 9
click at [382, 200] on div at bounding box center [376, 198] width 20 height 10
click at [377, 43] on button "Save" at bounding box center [379, 40] width 28 height 17
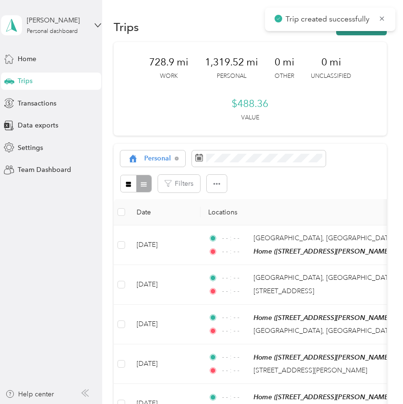
click at [373, 32] on button "New trip" at bounding box center [361, 27] width 51 height 17
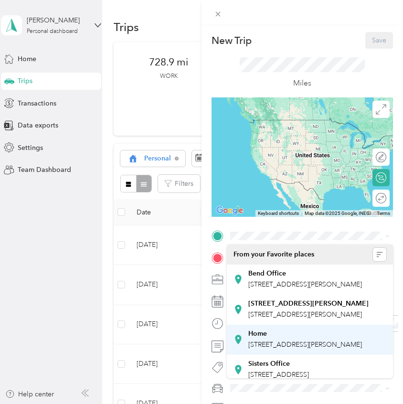
click at [259, 348] on div "Home 20243 Gaines Ct, 97702, Bend, OR, United States" at bounding box center [309, 339] width 153 height 23
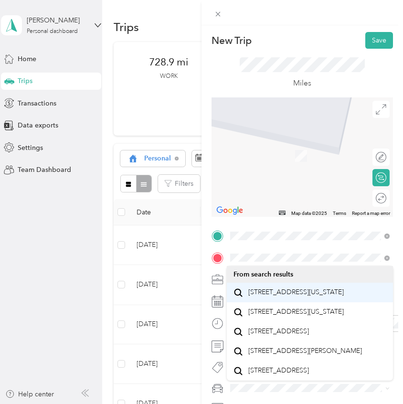
click at [263, 293] on span "19383 Southwest Brookside Way Bend, Oregon 97702, United States" at bounding box center [295, 292] width 95 height 9
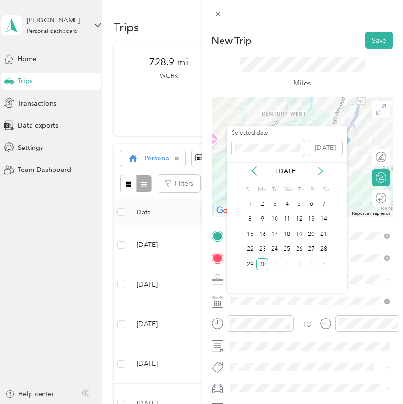
click at [321, 172] on icon at bounding box center [320, 170] width 5 height 9
click at [311, 232] on div "20" at bounding box center [311, 234] width 12 height 12
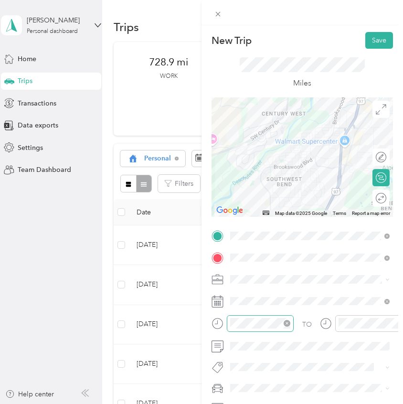
click at [286, 323] on icon "close-circle" at bounding box center [286, 323] width 7 height 7
click at [392, 325] on icon "close-circle" at bounding box center [395, 323] width 7 height 7
click at [382, 196] on div at bounding box center [376, 198] width 20 height 10
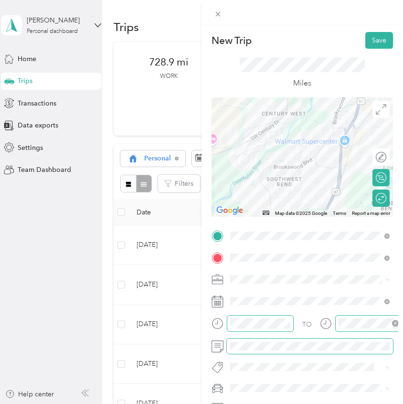
click at [255, 353] on span at bounding box center [310, 345] width 166 height 15
click at [375, 49] on div "Miles" at bounding box center [301, 73] width 181 height 49
click at [377, 40] on button "Save" at bounding box center [379, 40] width 28 height 17
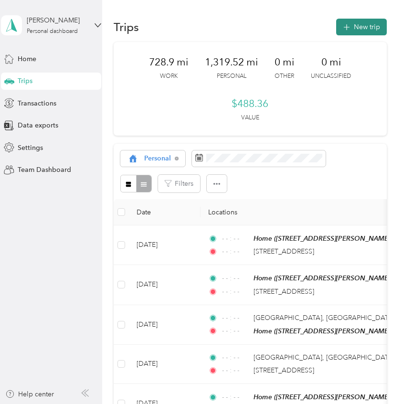
click at [368, 25] on button "New trip" at bounding box center [361, 27] width 51 height 17
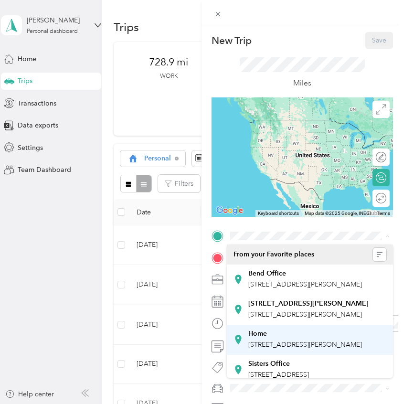
click at [265, 348] on span "20243 Gaines Ct, 97702, Bend, OR, United States" at bounding box center [305, 344] width 114 height 8
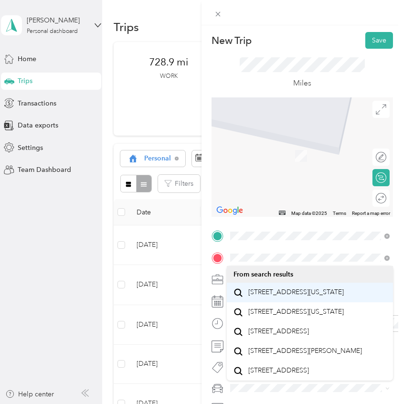
click at [276, 296] on span "19383 Southwest Brookside Way Bend, Oregon 97702, United States" at bounding box center [295, 292] width 95 height 9
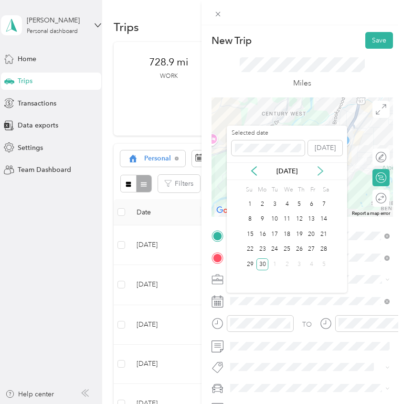
click at [319, 174] on icon at bounding box center [320, 170] width 5 height 9
click at [327, 235] on div "21" at bounding box center [323, 234] width 12 height 12
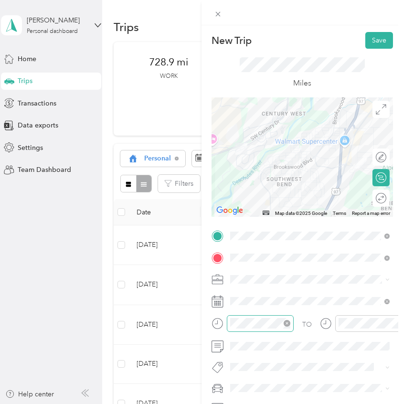
click at [284, 323] on icon "close-circle" at bounding box center [286, 323] width 7 height 7
click at [396, 322] on icon "close-circle" at bounding box center [395, 323] width 7 height 7
click at [378, 195] on div at bounding box center [376, 198] width 20 height 10
click at [369, 37] on button "Save" at bounding box center [379, 40] width 28 height 17
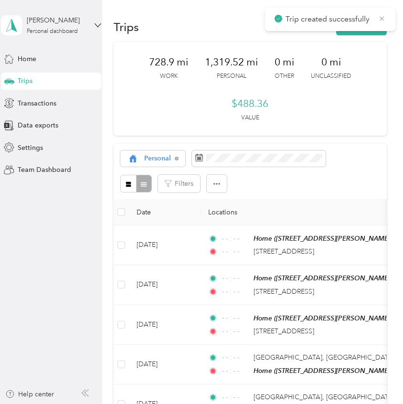
click at [383, 19] on icon at bounding box center [382, 18] width 8 height 9
